Goal: Information Seeking & Learning: Learn about a topic

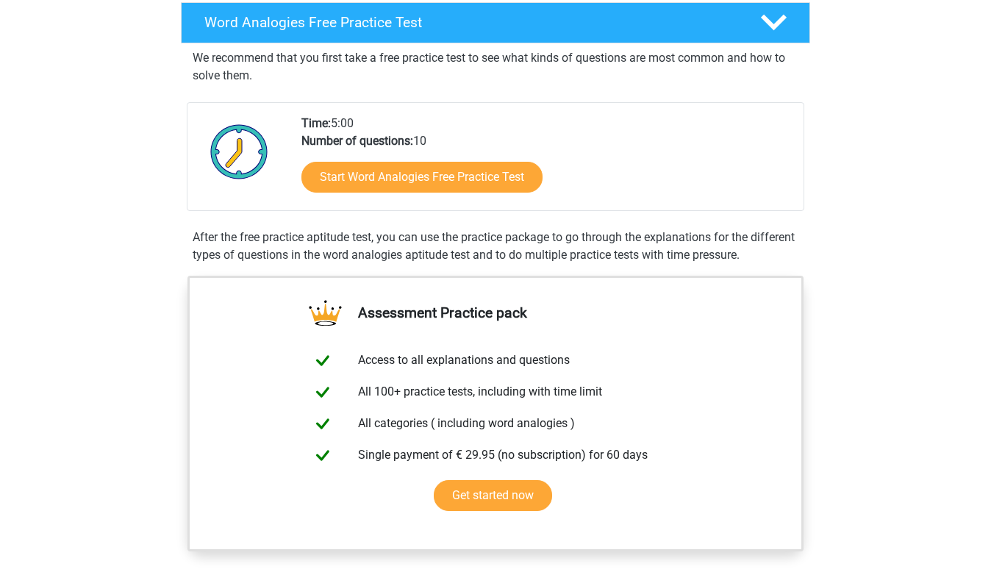
scroll to position [243, 0]
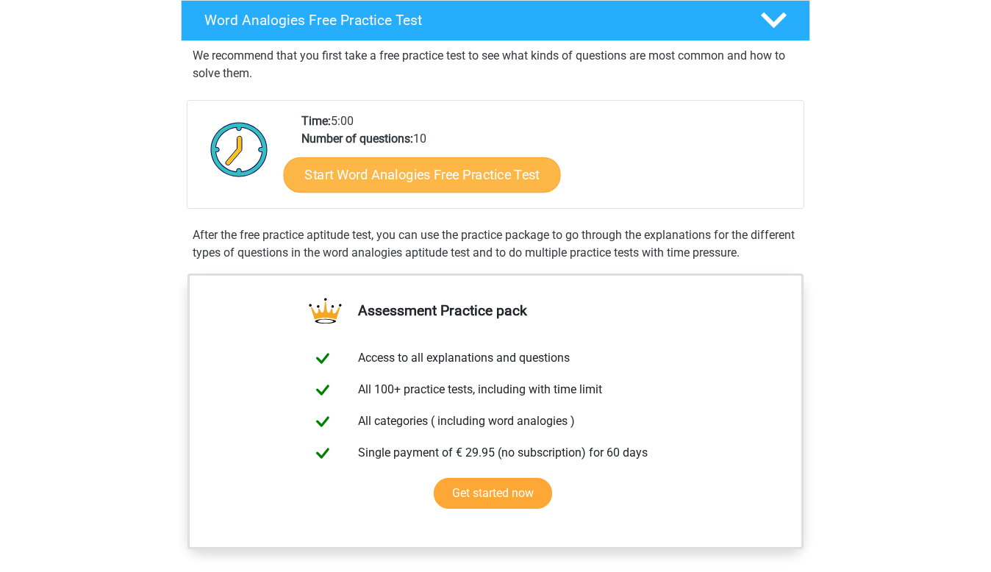
click at [390, 179] on link "Start Word Analogies Free Practice Test" at bounding box center [422, 174] width 277 height 35
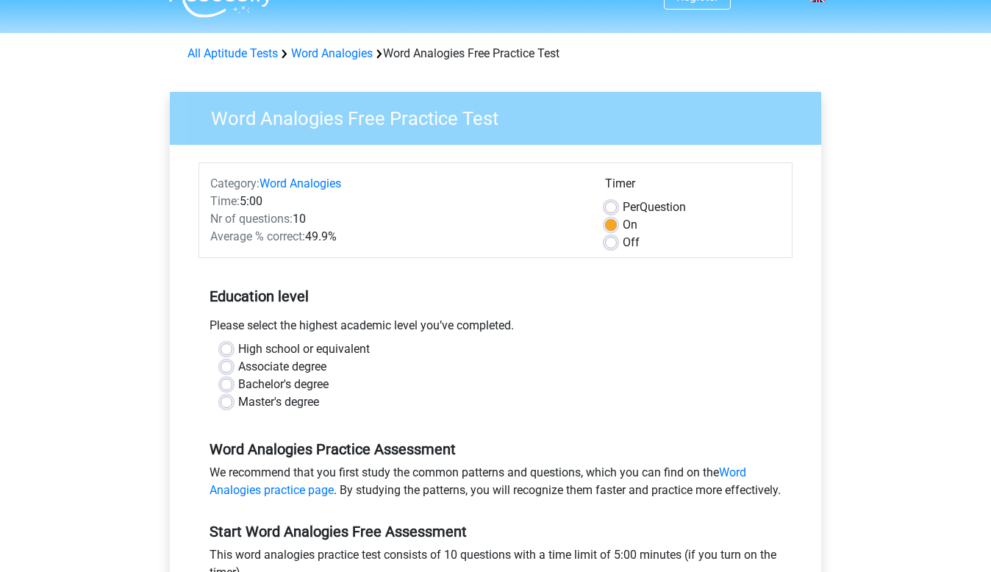
scroll to position [35, 0]
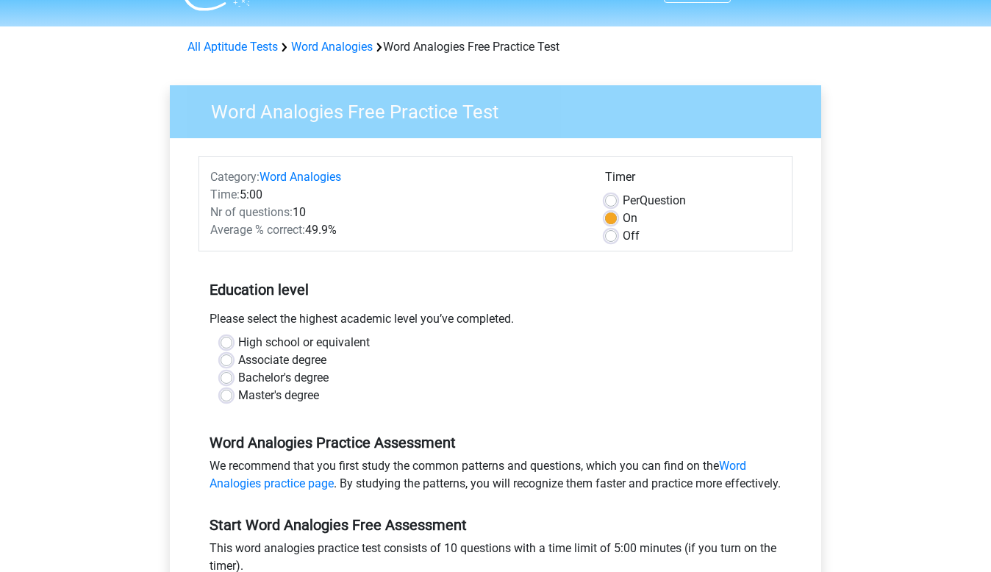
click at [238, 395] on label "Master's degree" at bounding box center [278, 396] width 81 height 18
click at [231, 395] on input "Master's degree" at bounding box center [227, 394] width 12 height 15
radio input "true"
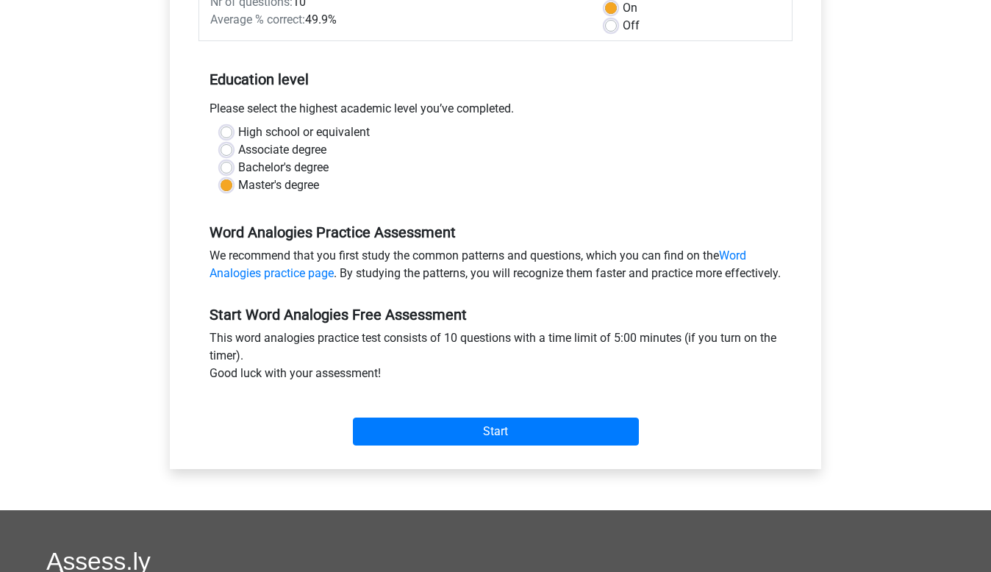
scroll to position [264, 0]
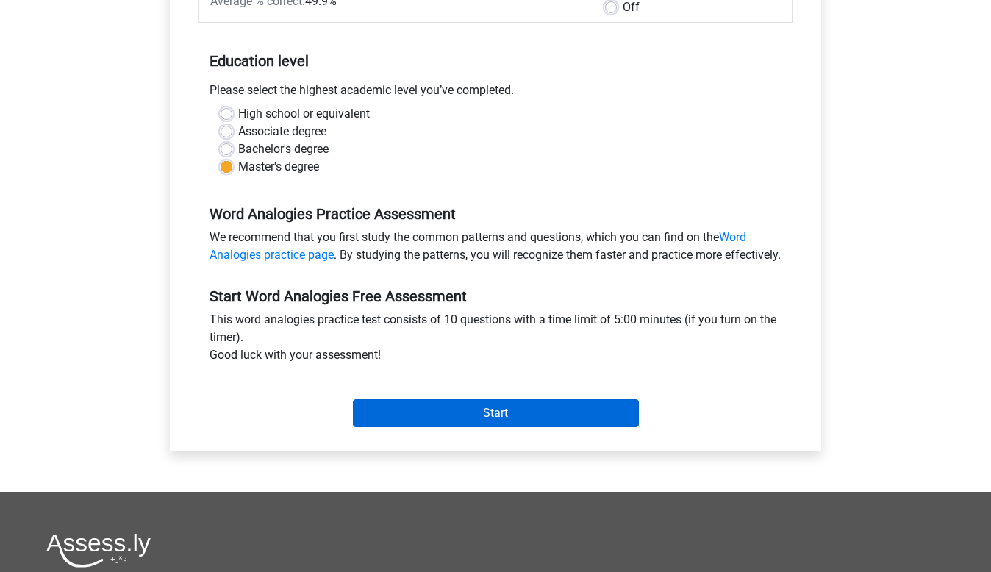
click at [455, 420] on input "Start" at bounding box center [496, 413] width 286 height 28
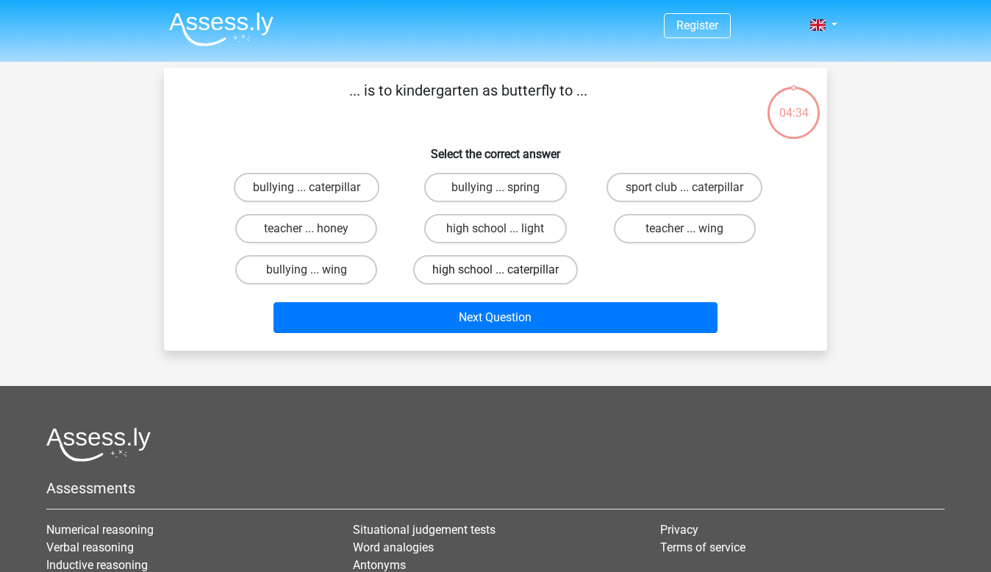
click at [455, 270] on label "high school ... caterpillar" at bounding box center [495, 269] width 165 height 29
click at [495, 270] on input "high school ... caterpillar" at bounding box center [500, 275] width 10 height 10
radio input "true"
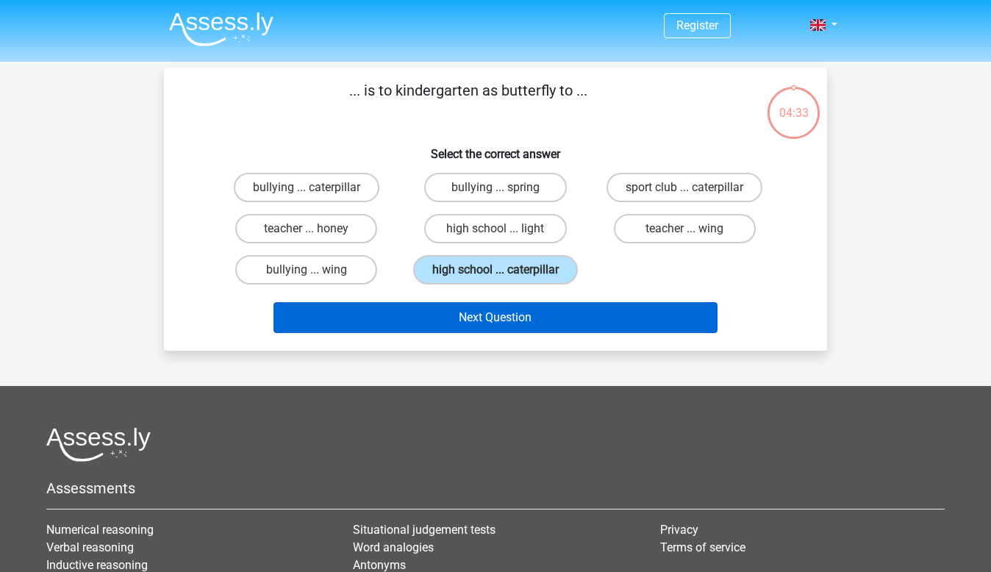
click at [440, 318] on button "Next Question" at bounding box center [495, 317] width 445 height 31
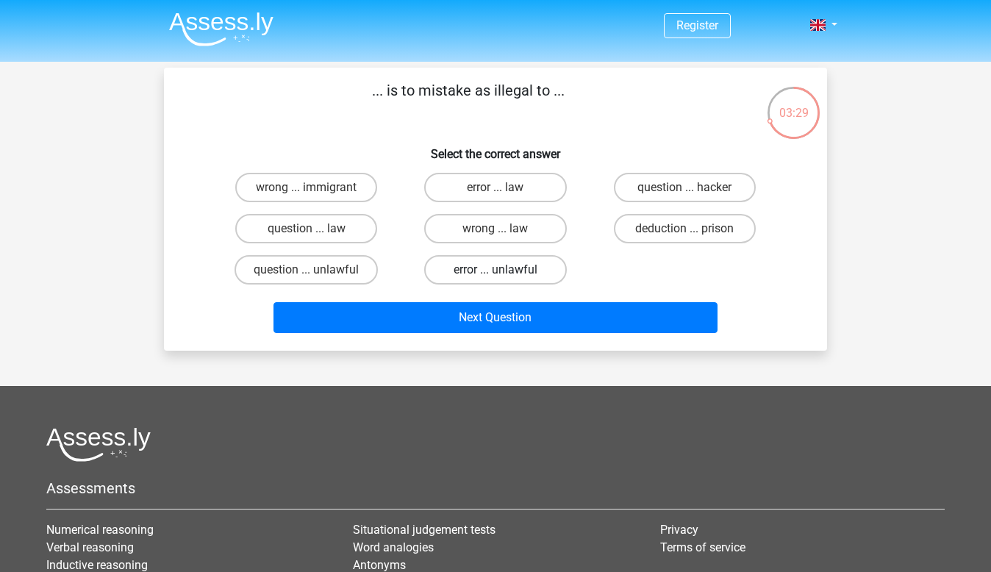
click at [474, 269] on label "error ... unlawful" at bounding box center [495, 269] width 142 height 29
click at [495, 270] on input "error ... unlawful" at bounding box center [500, 275] width 10 height 10
radio input "true"
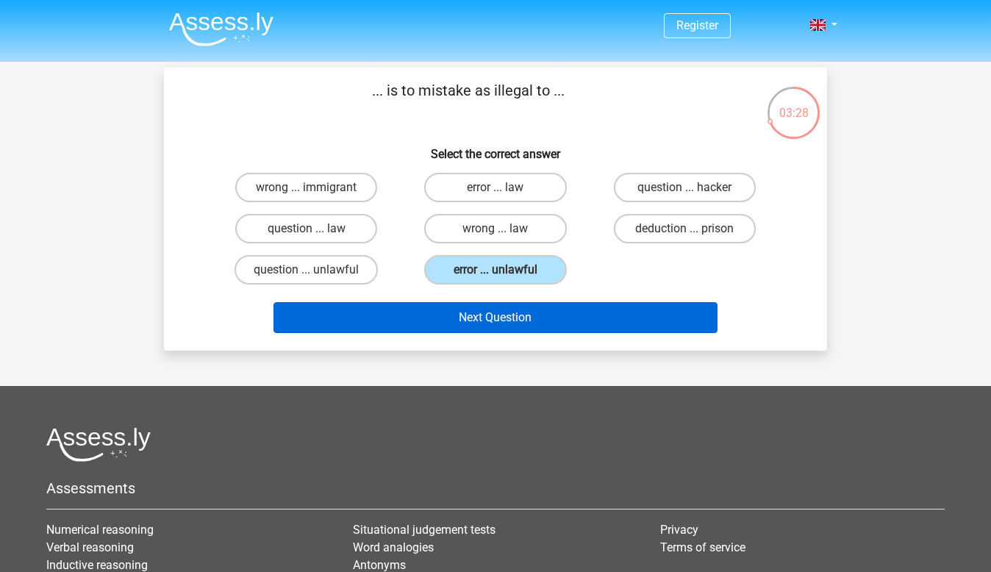
click at [464, 313] on button "Next Question" at bounding box center [495, 317] width 445 height 31
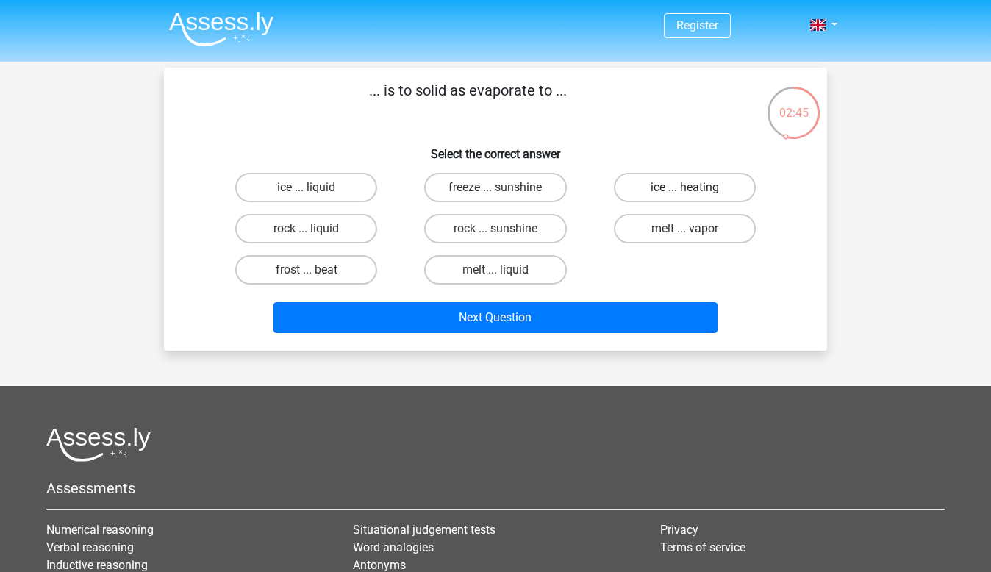
click at [653, 189] on label "ice ... heating" at bounding box center [685, 187] width 142 height 29
click at [684, 189] on input "ice ... heating" at bounding box center [689, 192] width 10 height 10
radio input "true"
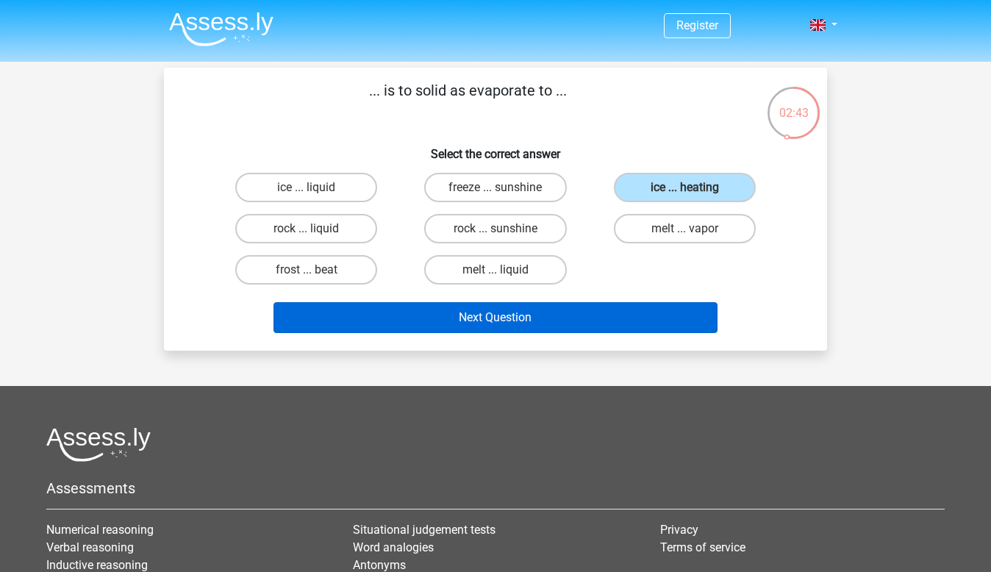
click at [492, 317] on button "Next Question" at bounding box center [495, 317] width 445 height 31
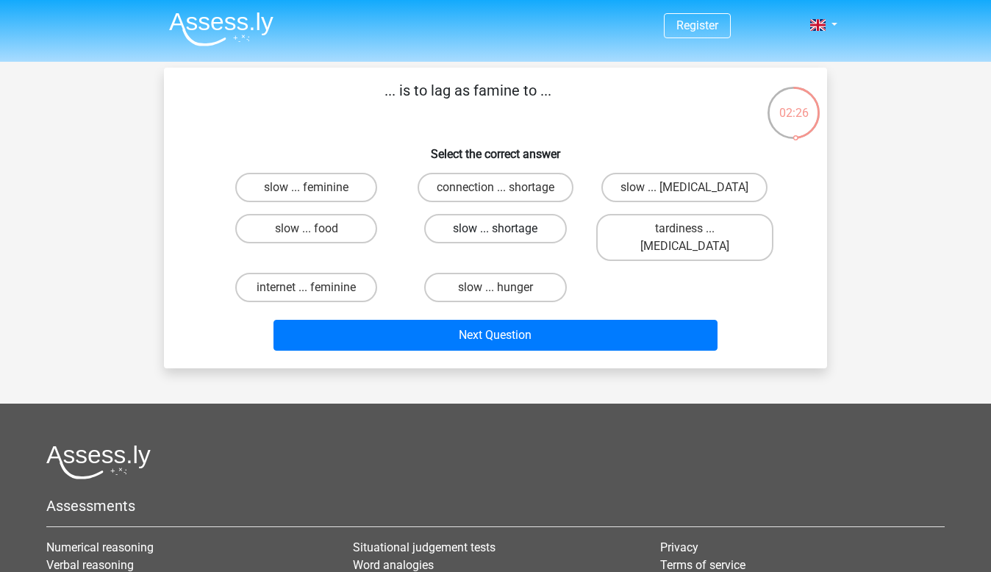
click at [455, 226] on label "slow ... shortage" at bounding box center [495, 228] width 142 height 29
click at [495, 229] on input "slow ... shortage" at bounding box center [500, 234] width 10 height 10
radio input "true"
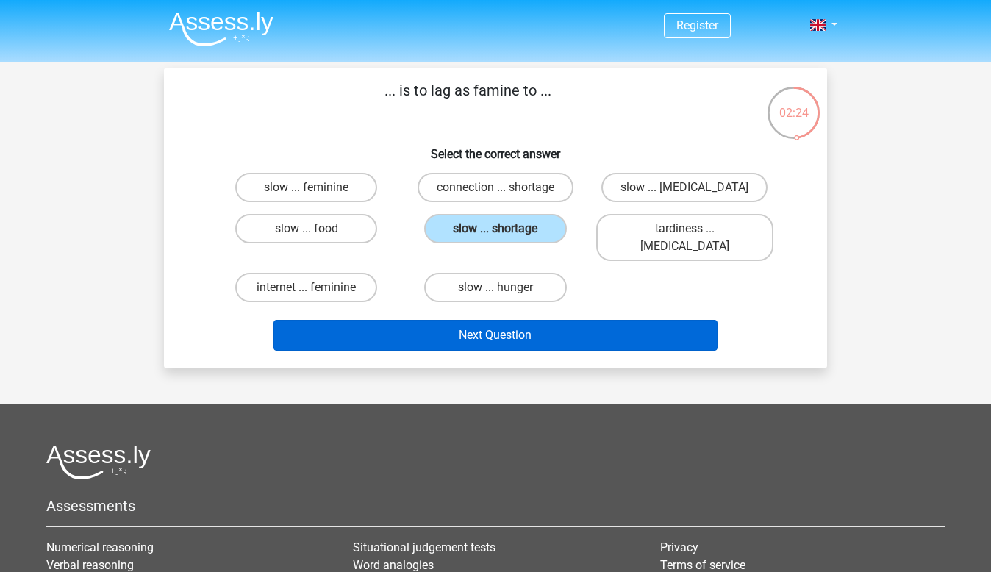
click at [426, 328] on button "Next Question" at bounding box center [495, 335] width 445 height 31
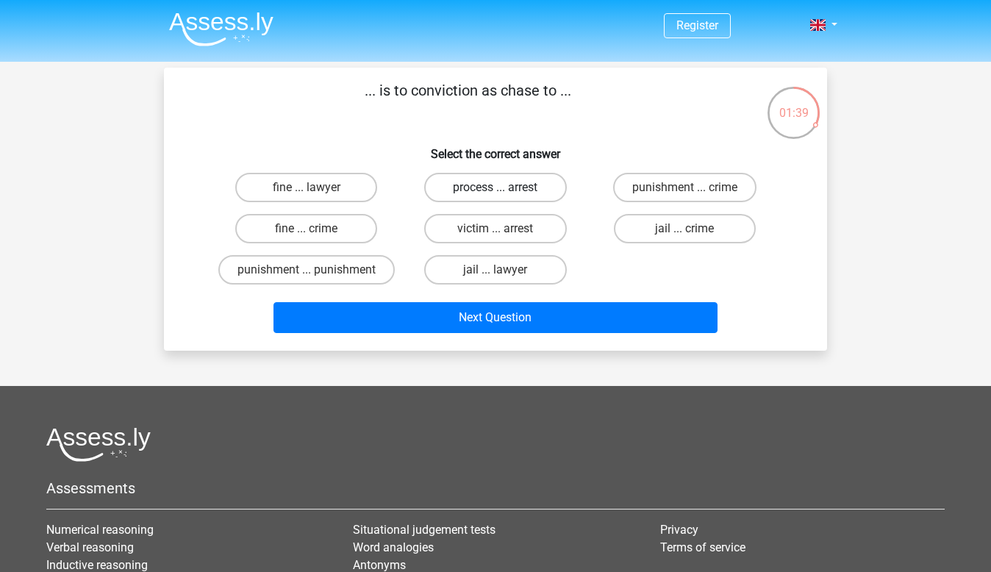
click at [527, 185] on label "process ... arrest" at bounding box center [495, 187] width 142 height 29
click at [505, 187] on input "process ... arrest" at bounding box center [500, 192] width 10 height 10
radio input "true"
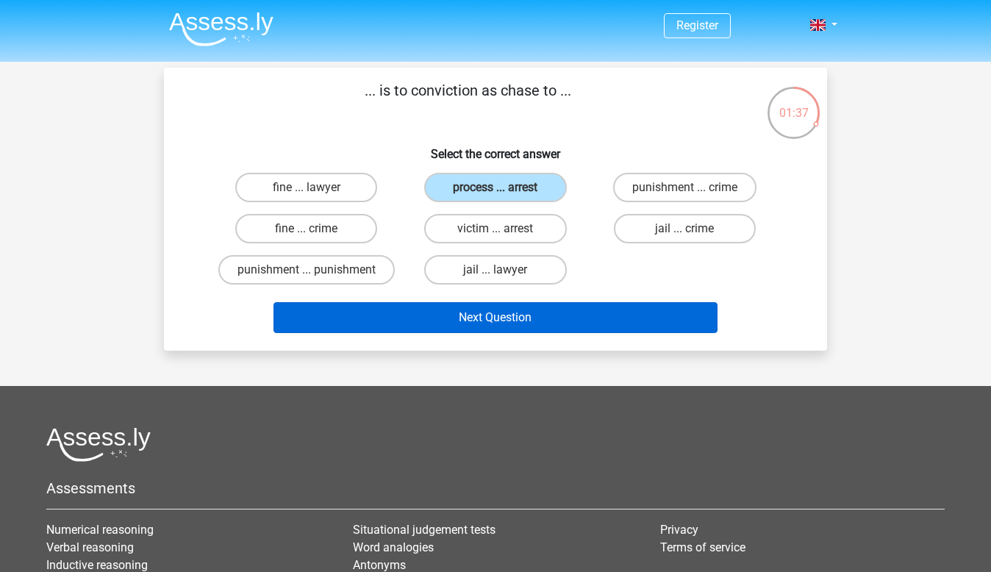
click at [495, 319] on button "Next Question" at bounding box center [495, 317] width 445 height 31
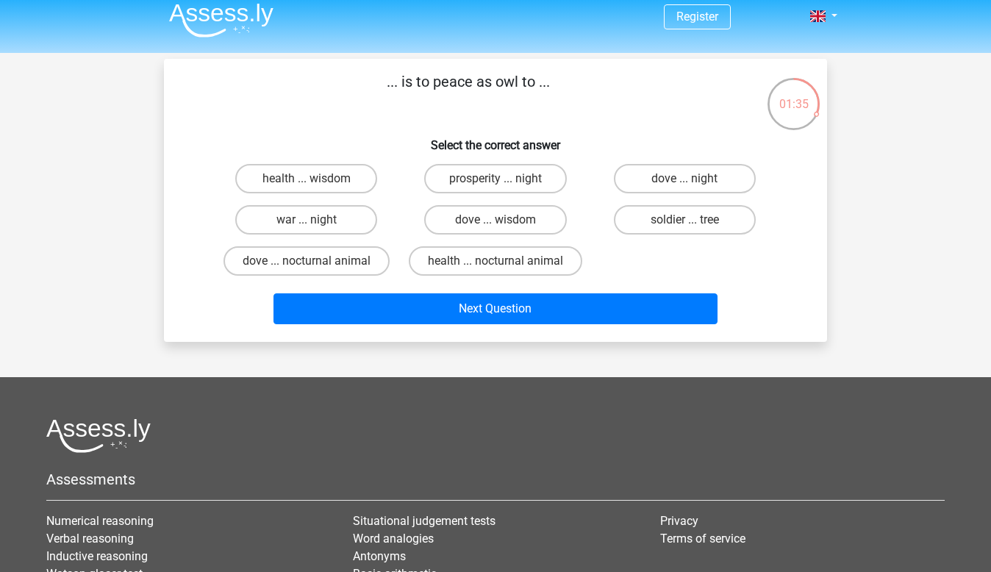
scroll to position [3, 0]
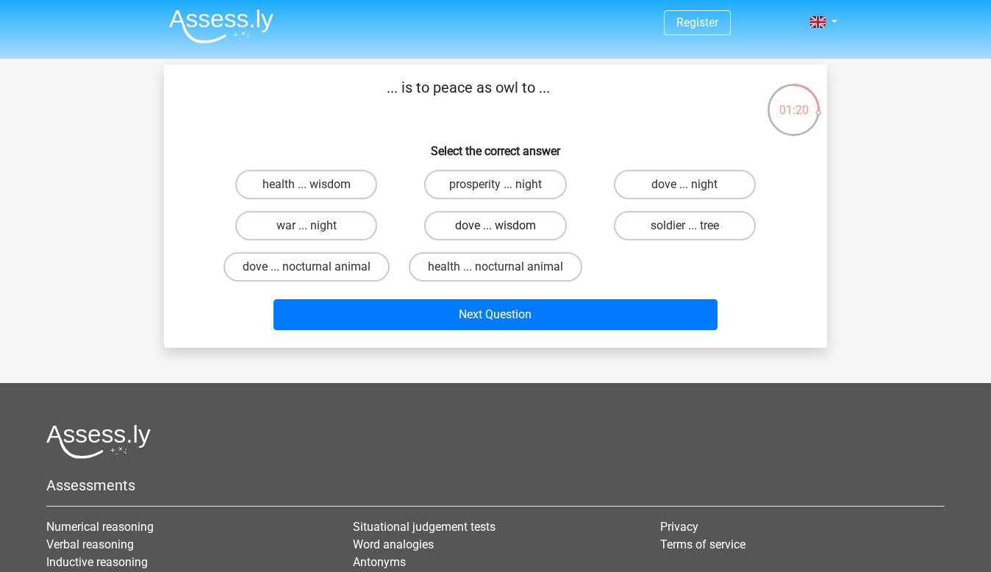
click at [451, 222] on label "dove ... wisdom" at bounding box center [495, 225] width 142 height 29
click at [495, 226] on input "dove ... wisdom" at bounding box center [500, 231] width 10 height 10
radio input "true"
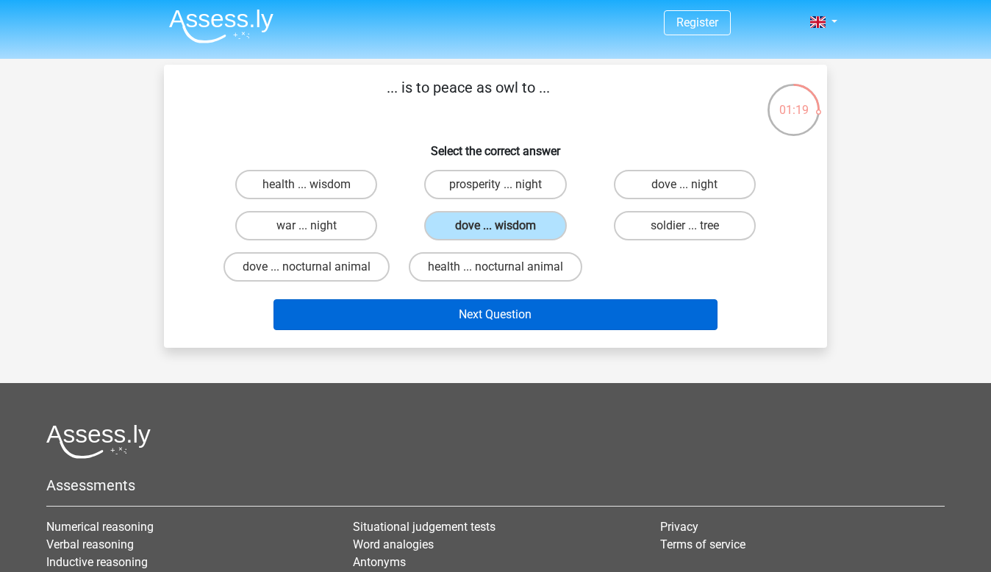
click at [478, 318] on button "Next Question" at bounding box center [495, 314] width 445 height 31
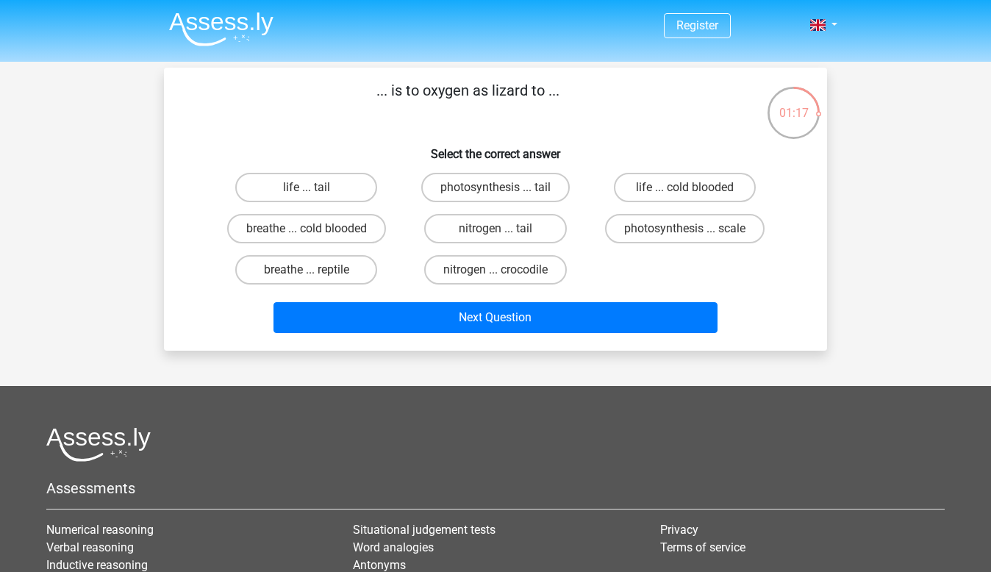
scroll to position [0, 0]
click at [343, 186] on label "life ... tail" at bounding box center [306, 187] width 142 height 29
click at [316, 187] on input "life ... tail" at bounding box center [312, 192] width 10 height 10
radio input "true"
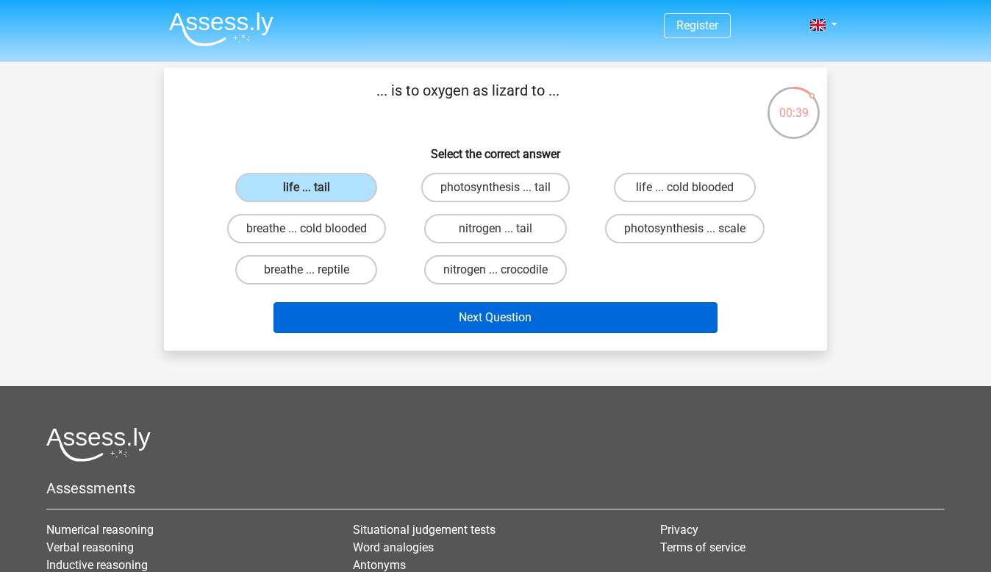
click at [429, 315] on button "Next Question" at bounding box center [495, 317] width 445 height 31
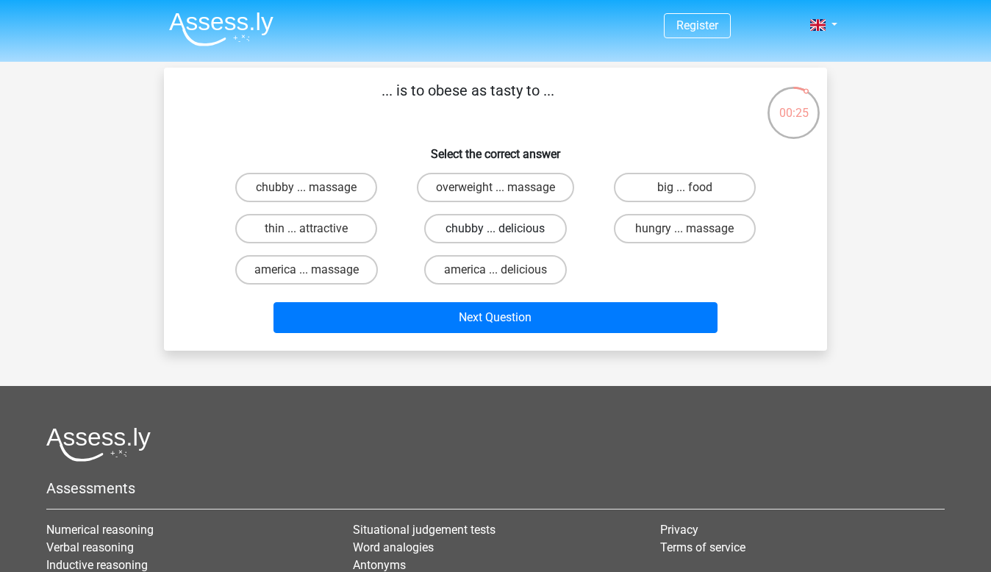
click at [454, 227] on label "chubby ... delicious" at bounding box center [495, 228] width 142 height 29
click at [495, 229] on input "chubby ... delicious" at bounding box center [500, 234] width 10 height 10
radio input "true"
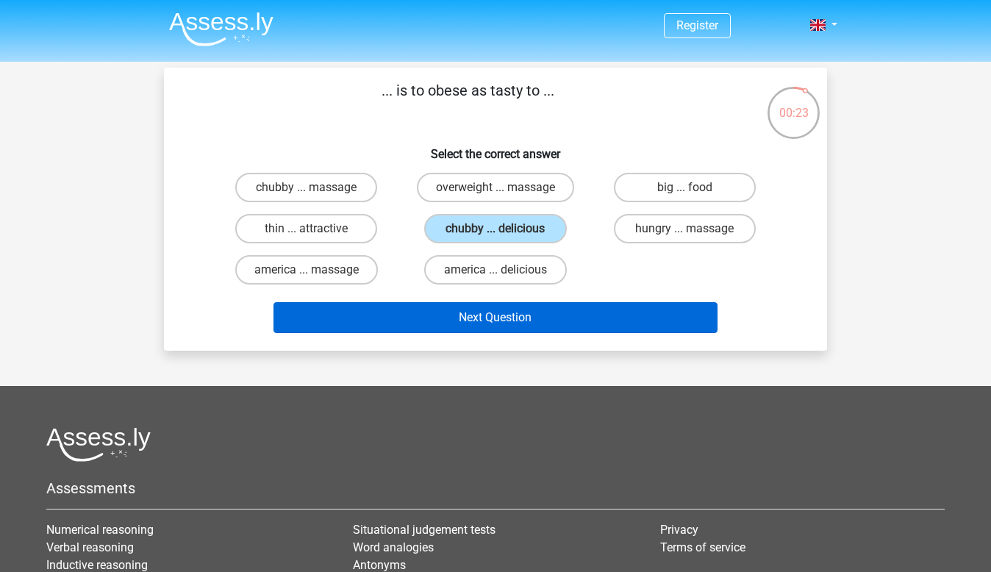
click at [440, 316] on button "Next Question" at bounding box center [495, 317] width 445 height 31
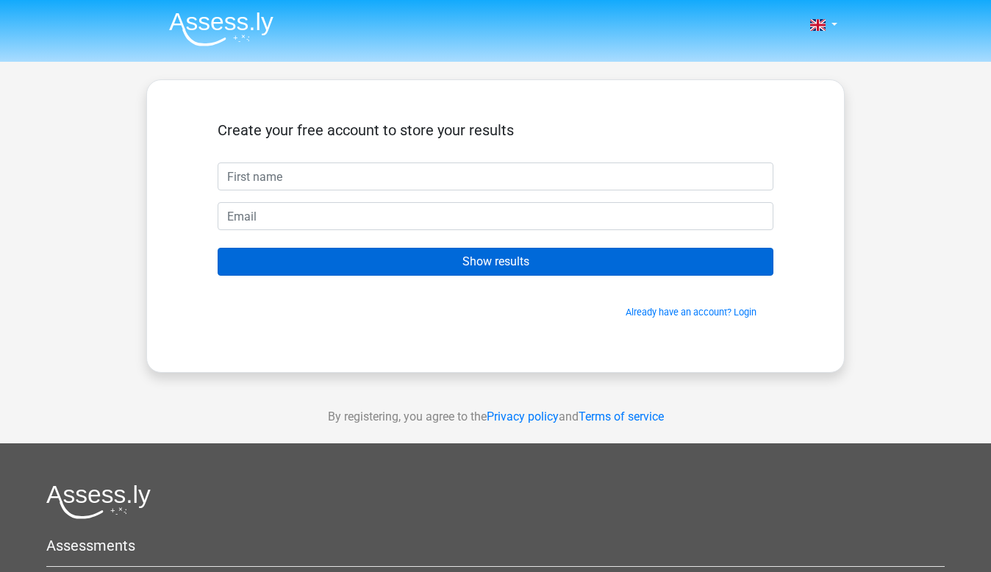
click at [413, 265] on input "Show results" at bounding box center [496, 262] width 556 height 28
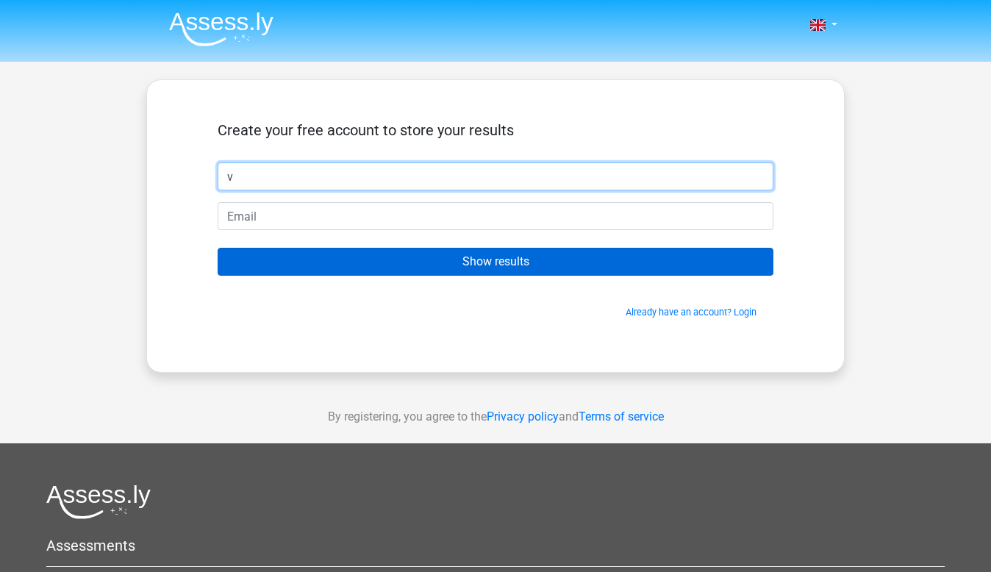
type input "v"
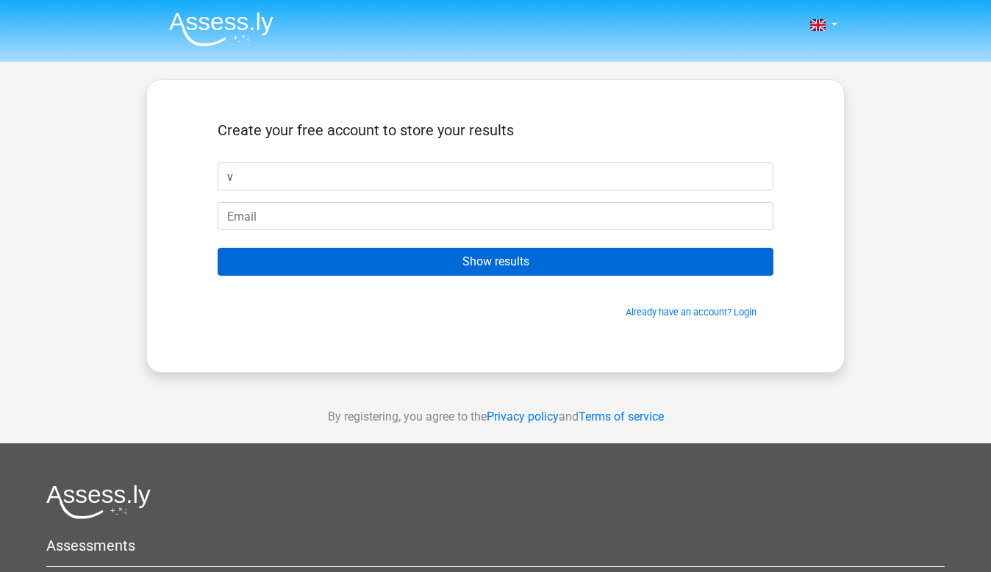
click at [361, 271] on input "Show results" at bounding box center [496, 262] width 556 height 28
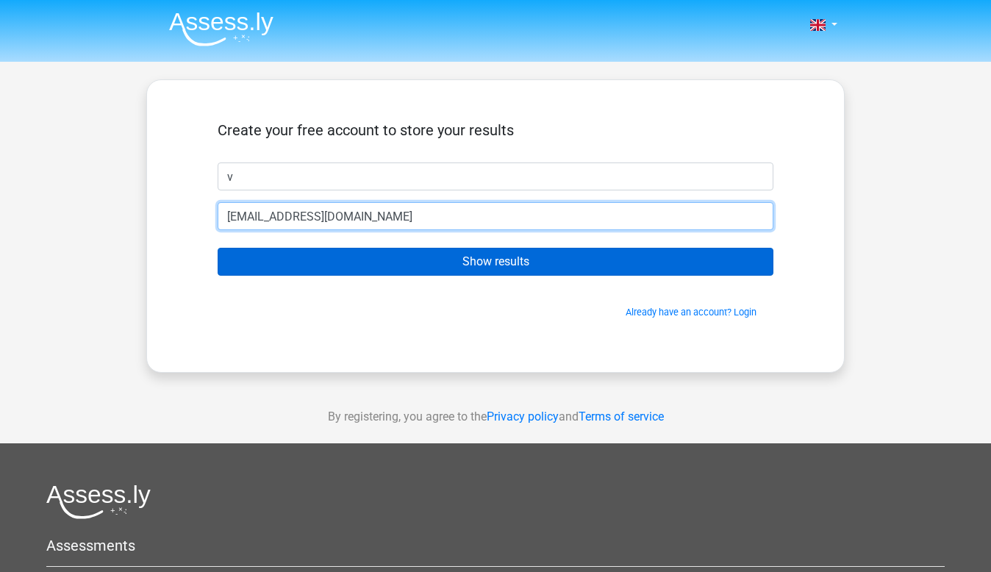
type input "[EMAIL_ADDRESS][DOMAIN_NAME]"
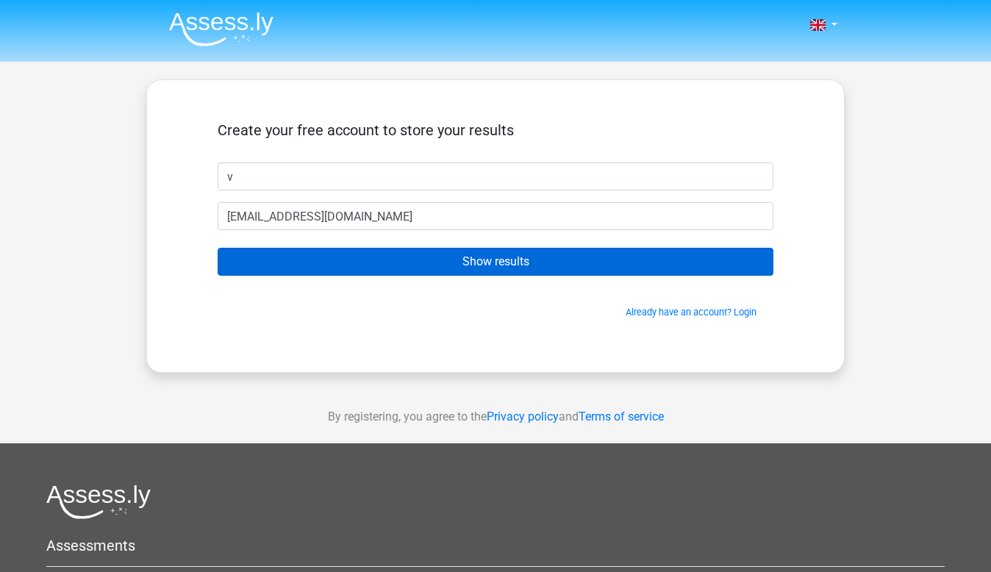
click at [301, 267] on input "Show results" at bounding box center [496, 262] width 556 height 28
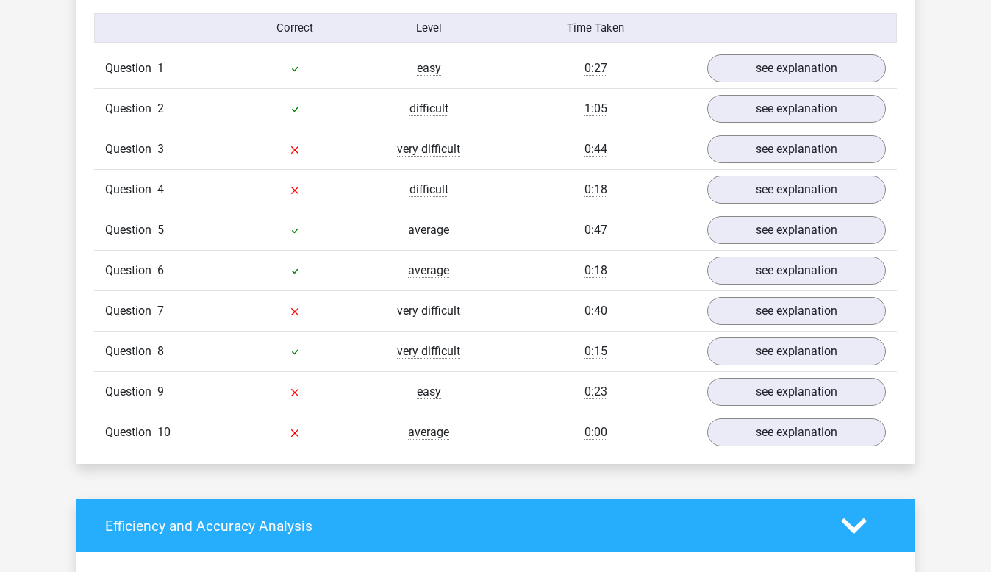
scroll to position [1189, 0]
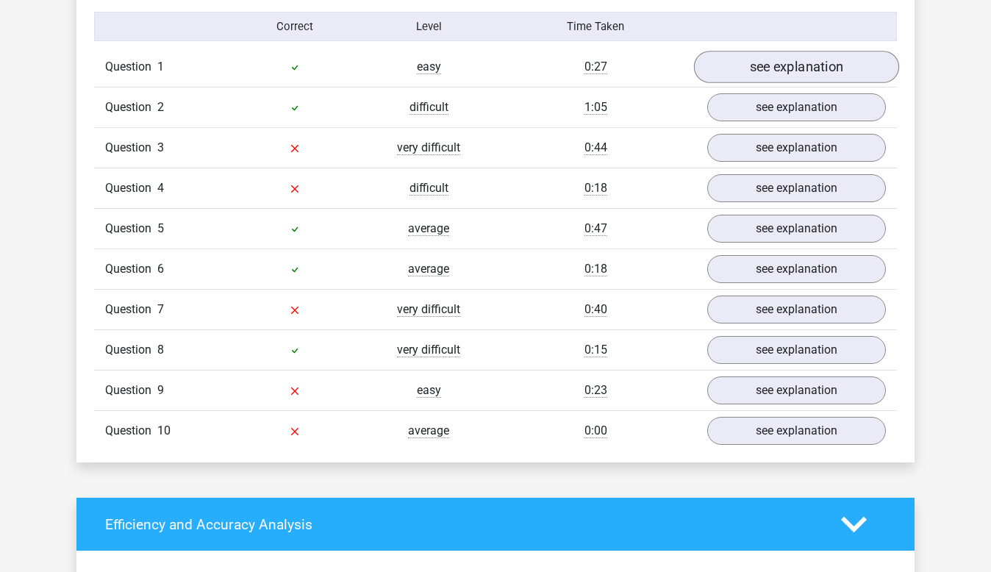
click at [768, 65] on link "see explanation" at bounding box center [796, 67] width 205 height 32
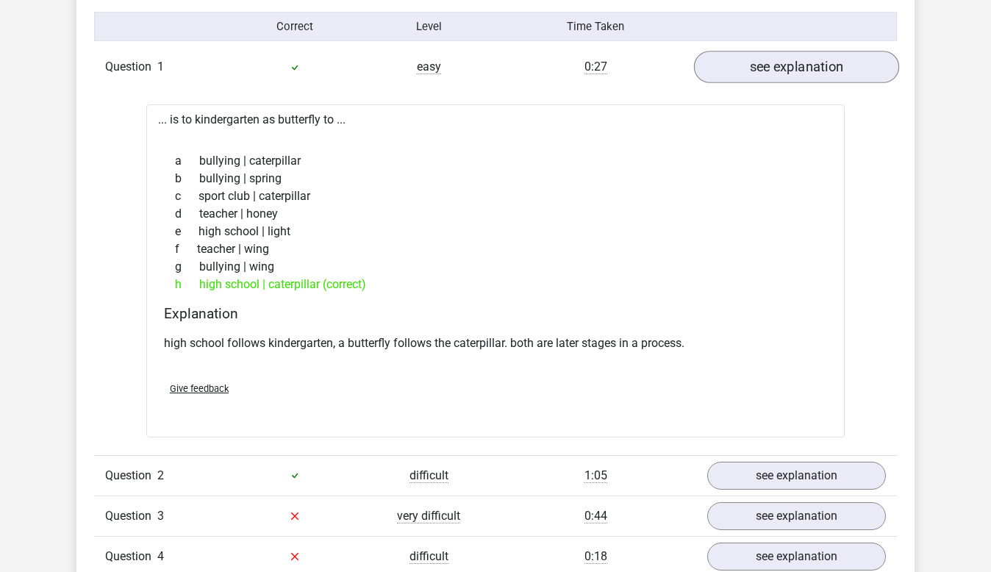
click at [755, 71] on link "see explanation" at bounding box center [796, 67] width 205 height 32
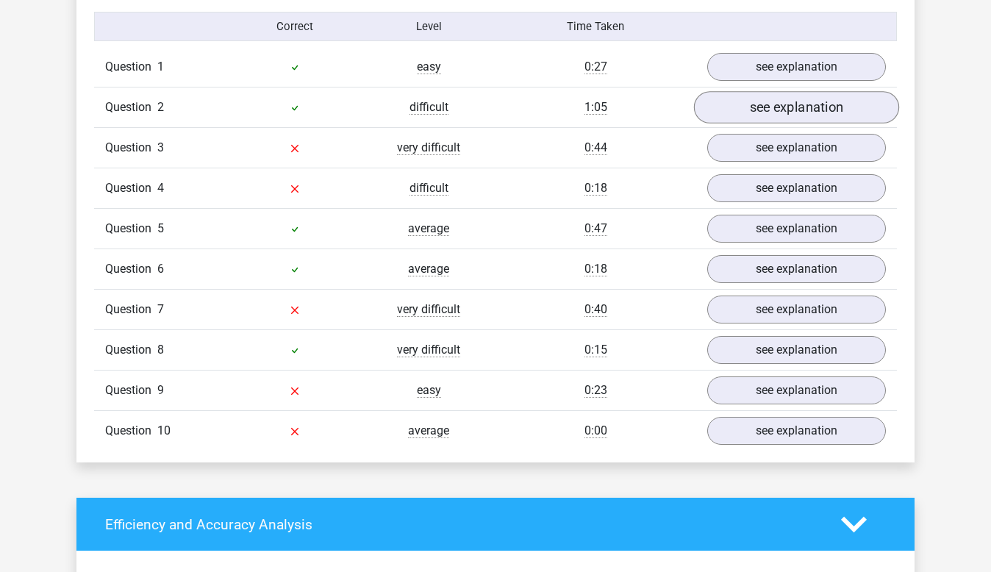
click at [762, 115] on link "see explanation" at bounding box center [796, 108] width 205 height 32
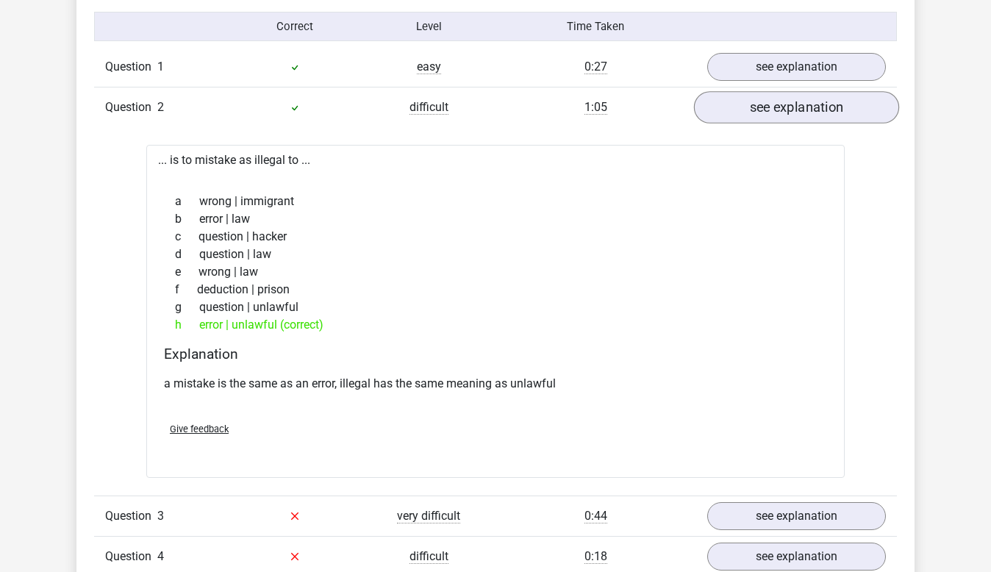
click at [772, 105] on link "see explanation" at bounding box center [796, 108] width 205 height 32
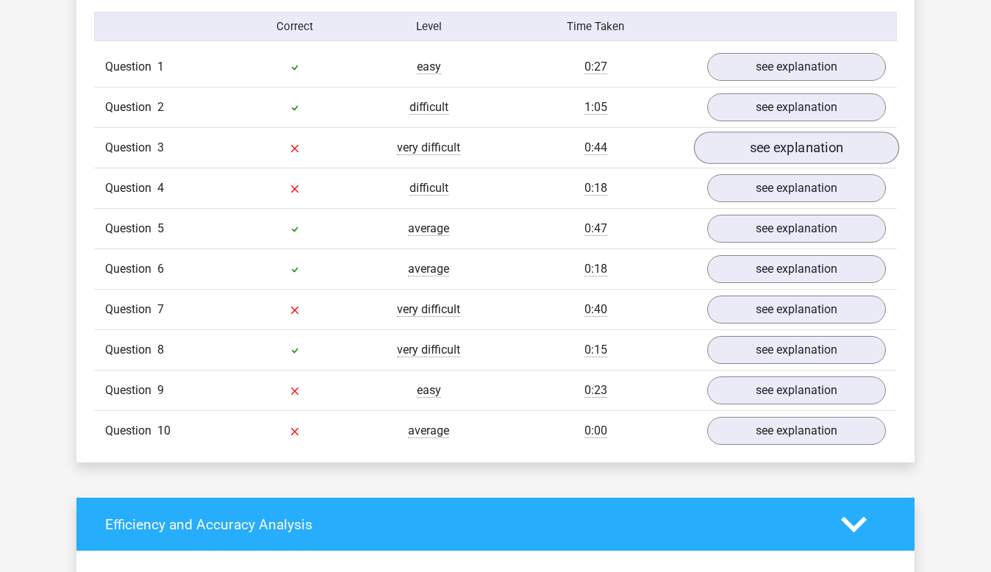
click at [764, 153] on link "see explanation" at bounding box center [796, 148] width 205 height 32
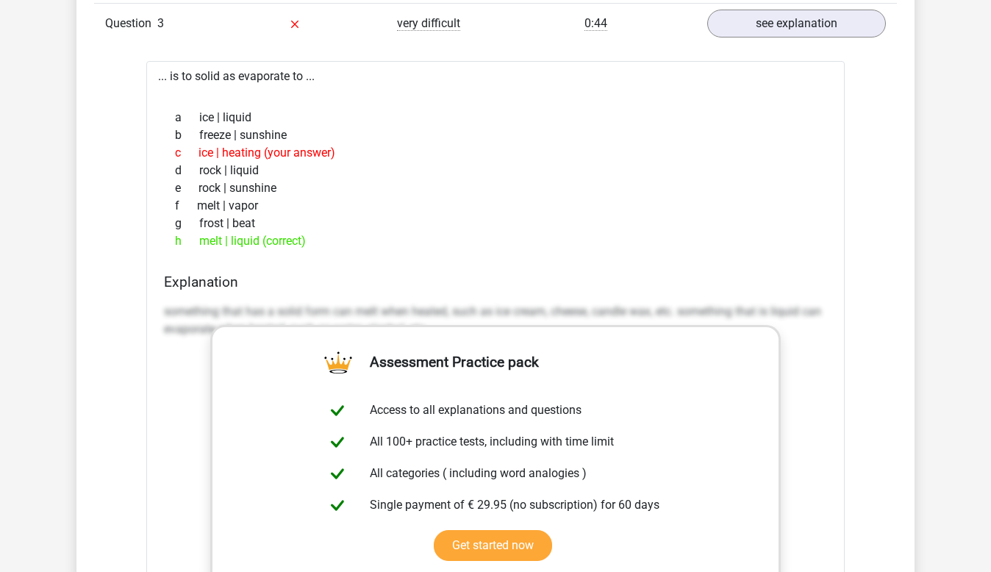
scroll to position [1313, 0]
click at [815, 15] on link "see explanation" at bounding box center [796, 25] width 205 height 32
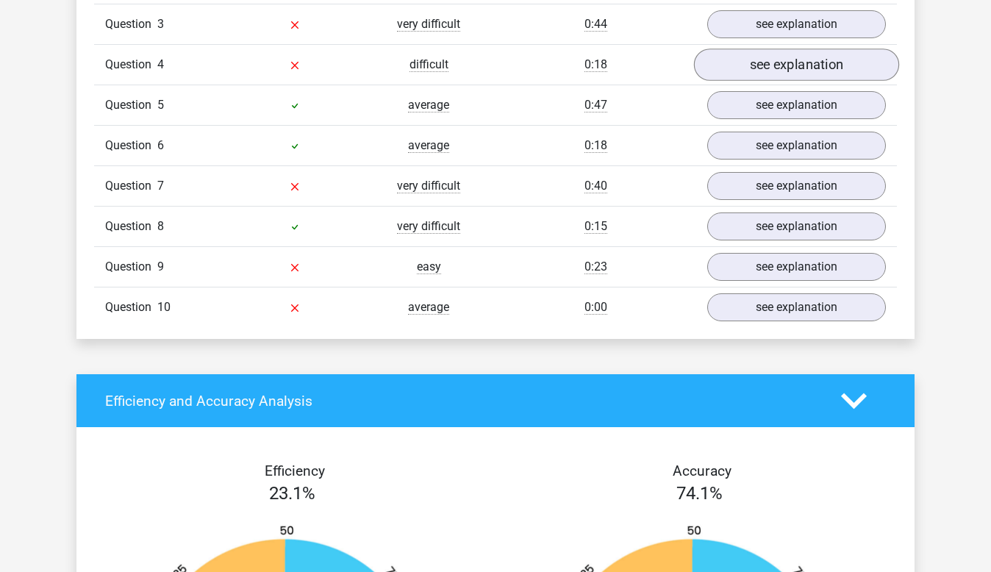
click at [766, 71] on link "see explanation" at bounding box center [796, 65] width 205 height 32
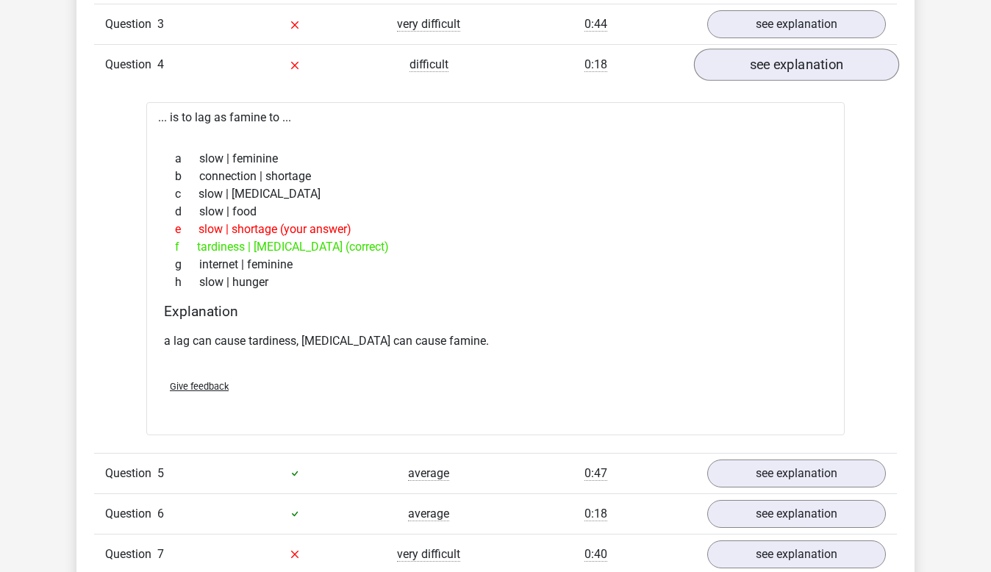
click at [764, 71] on link "see explanation" at bounding box center [796, 65] width 205 height 32
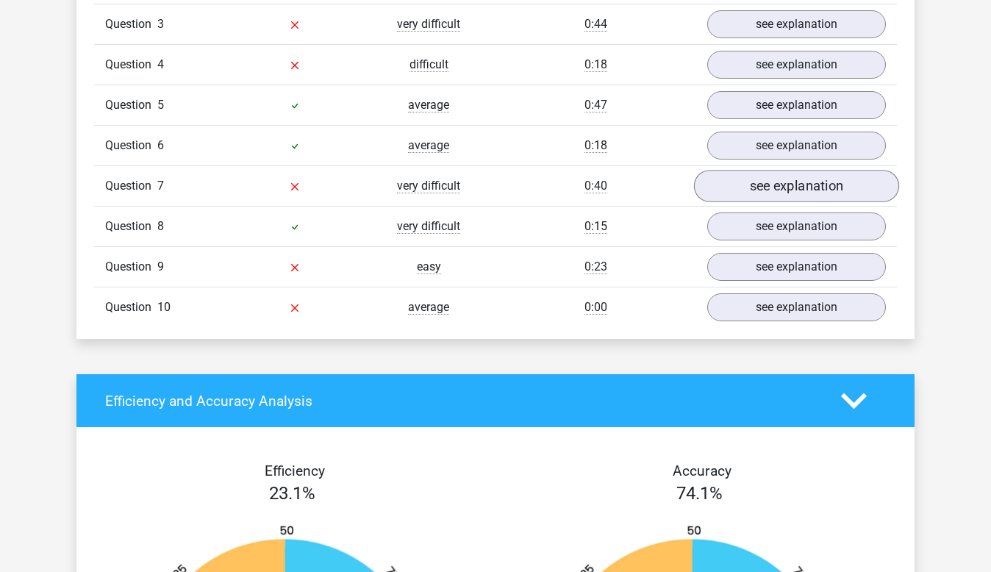
click at [745, 195] on link "see explanation" at bounding box center [796, 187] width 205 height 32
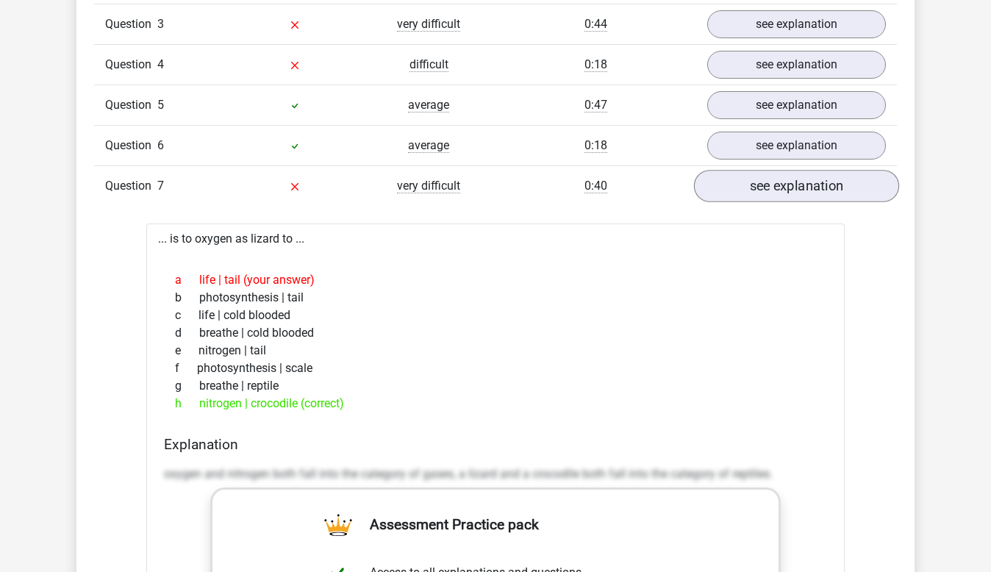
click at [745, 195] on link "see explanation" at bounding box center [796, 187] width 205 height 32
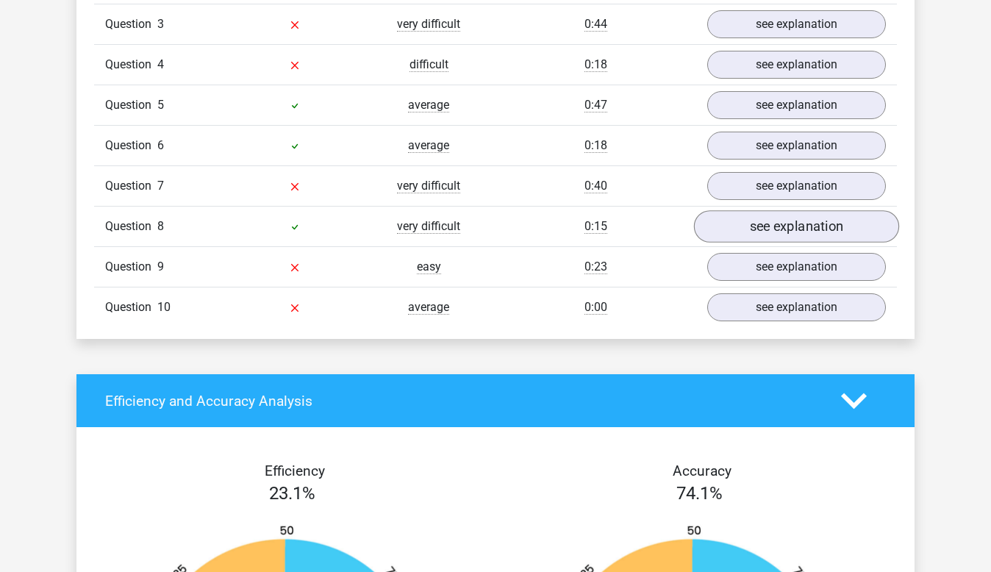
click at [736, 233] on link "see explanation" at bounding box center [796, 227] width 205 height 32
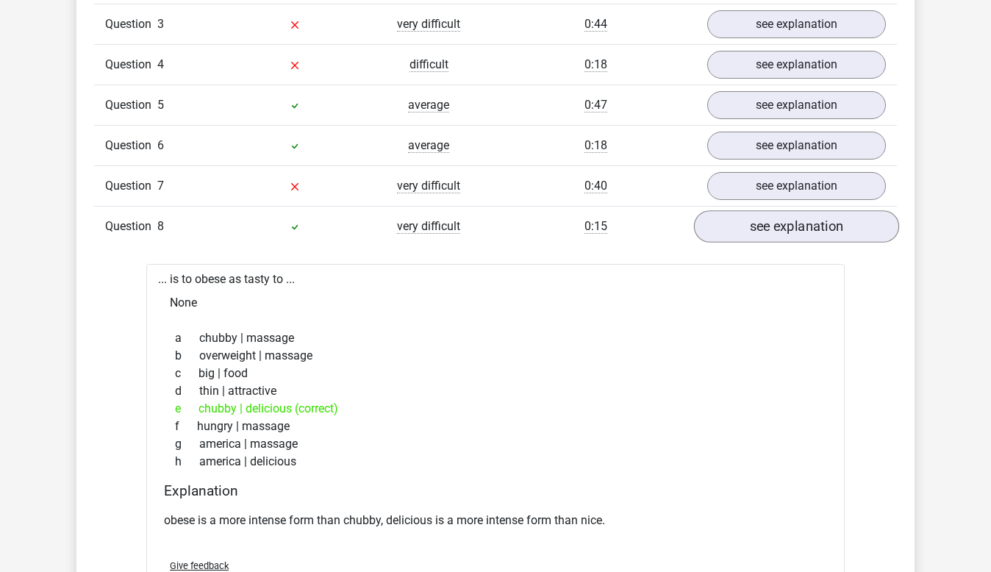
click at [736, 233] on link "see explanation" at bounding box center [796, 227] width 205 height 32
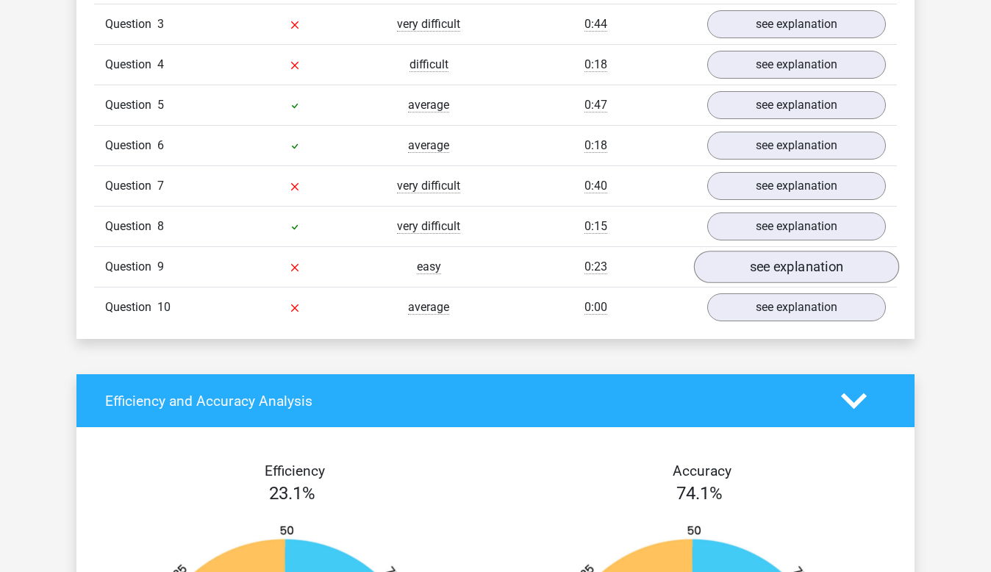
click at [731, 268] on link "see explanation" at bounding box center [796, 267] width 205 height 32
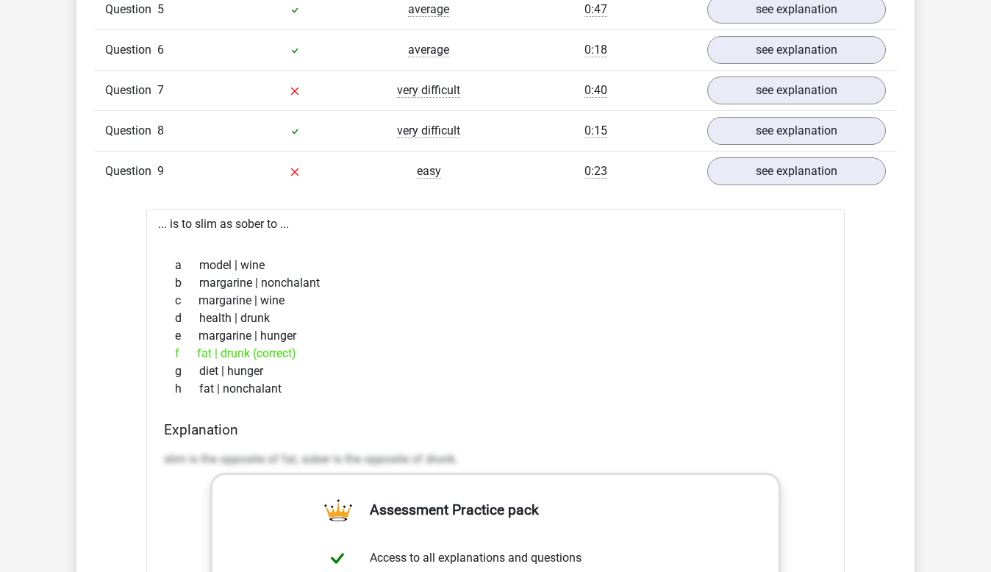
scroll to position [1410, 0]
click at [769, 172] on link "see explanation" at bounding box center [796, 170] width 205 height 32
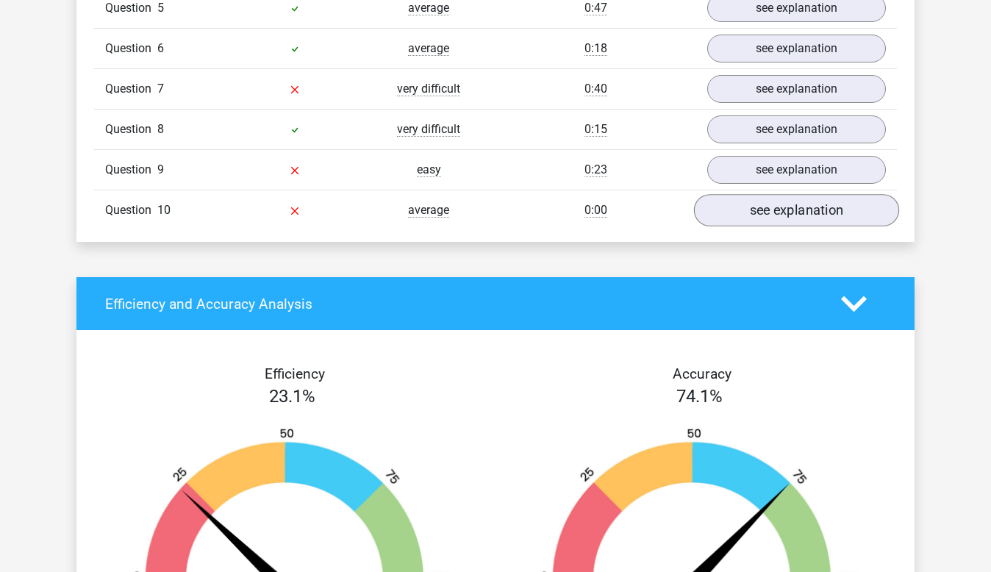
click at [754, 212] on link "see explanation" at bounding box center [796, 211] width 205 height 32
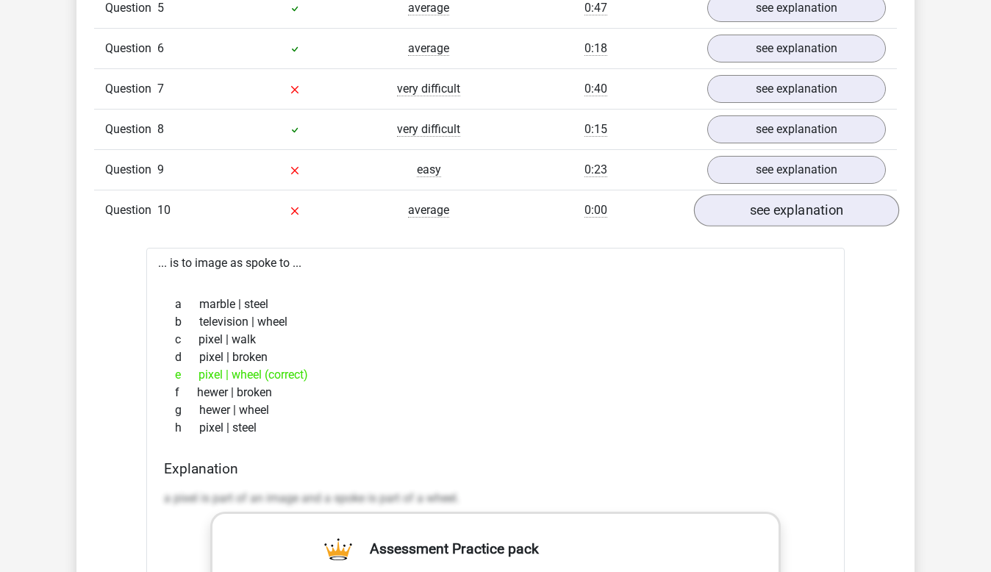
click at [754, 212] on link "see explanation" at bounding box center [796, 211] width 205 height 32
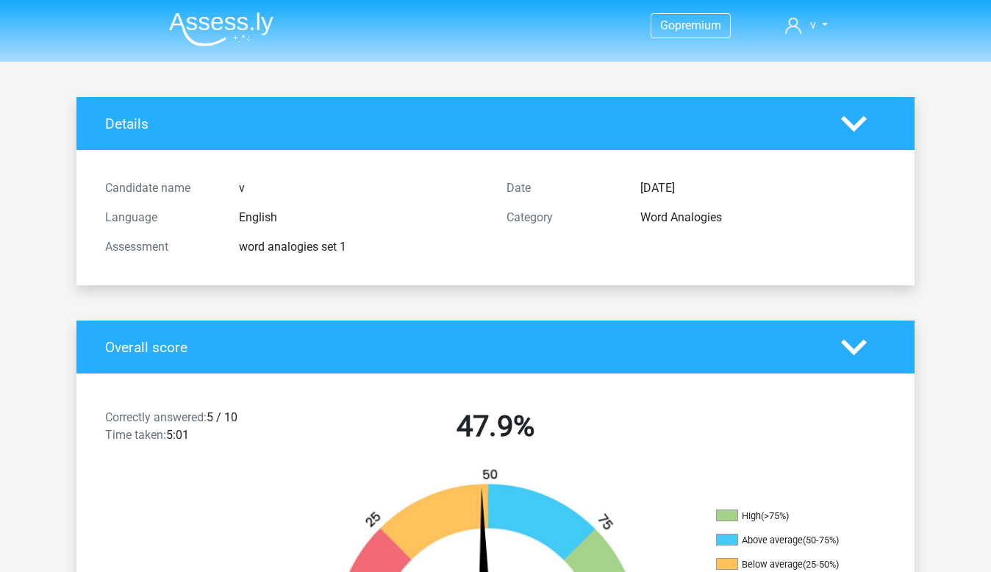
scroll to position [0, 0]
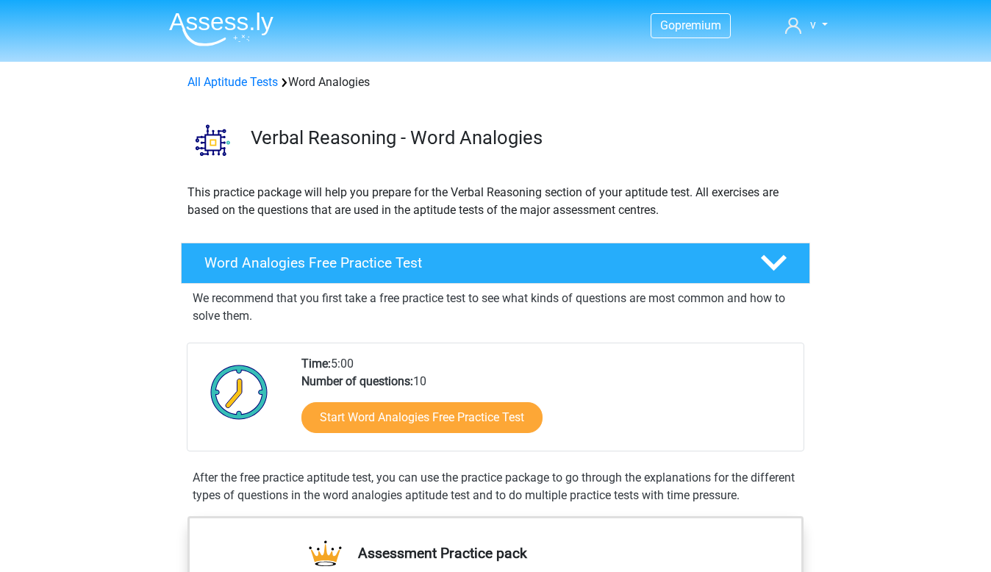
scroll to position [243, 0]
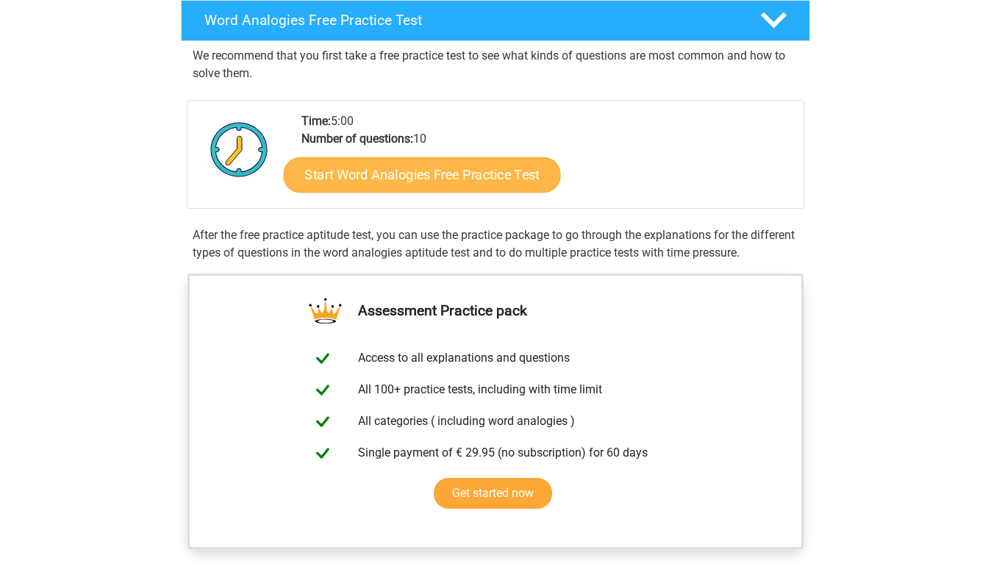
click at [422, 176] on link "Start Word Analogies Free Practice Test" at bounding box center [422, 174] width 277 height 35
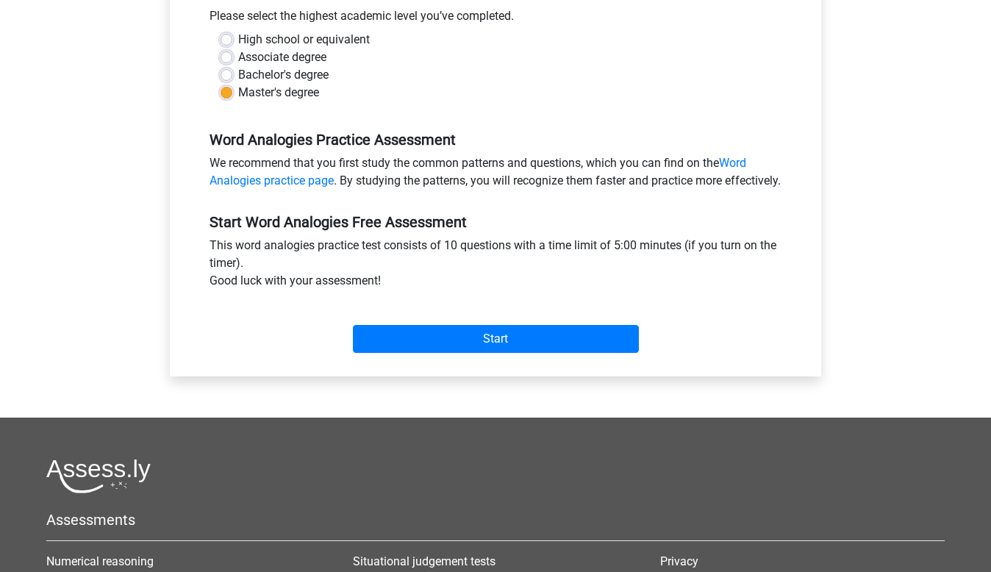
scroll to position [362, 0]
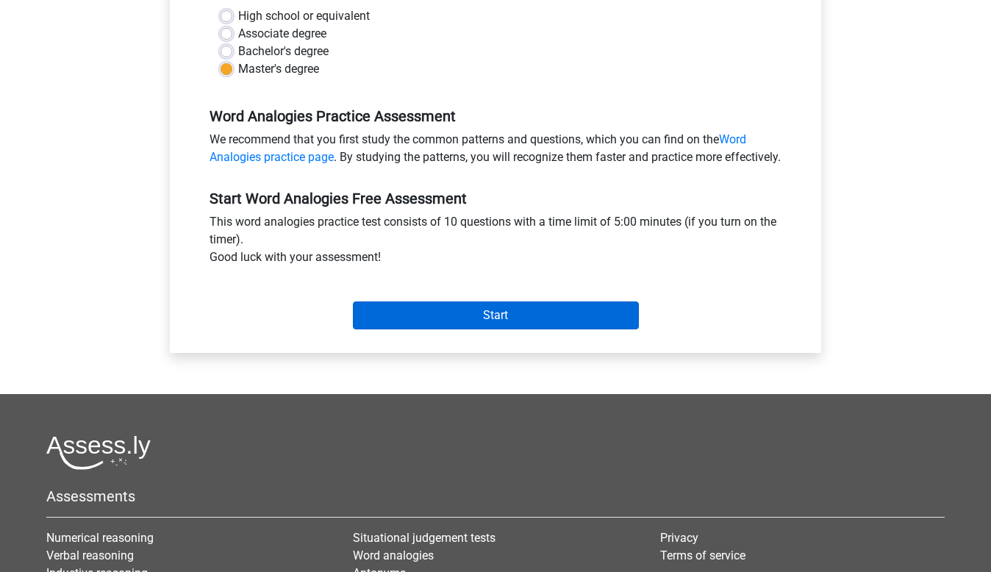
click at [462, 329] on input "Start" at bounding box center [496, 315] width 286 height 28
